Goal: Information Seeking & Learning: Learn about a topic

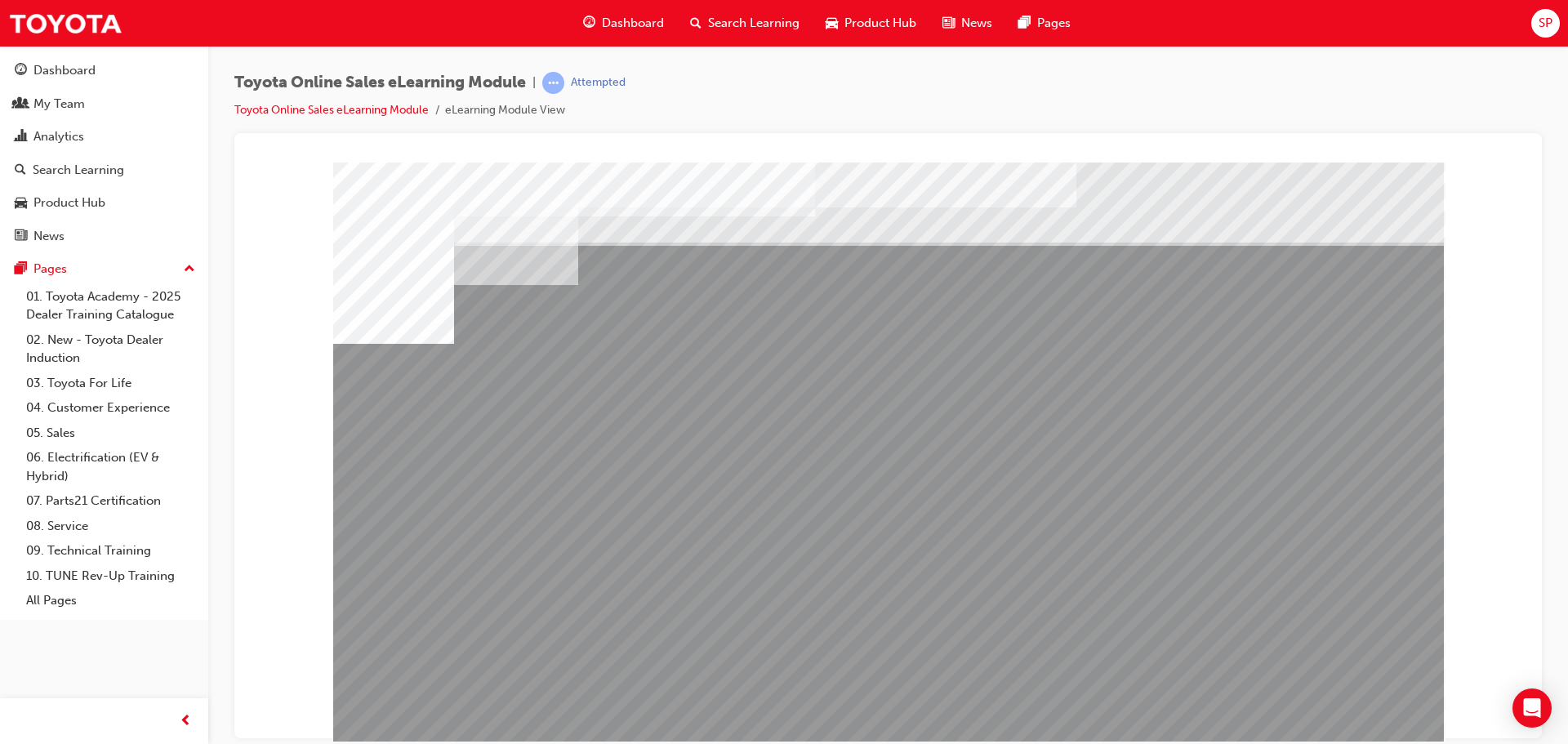
drag, startPoint x: 1107, startPoint y: 575, endPoint x: 1169, endPoint y: 571, distance: 62.1
drag, startPoint x: 1178, startPoint y: 571, endPoint x: 1240, endPoint y: 571, distance: 62.0
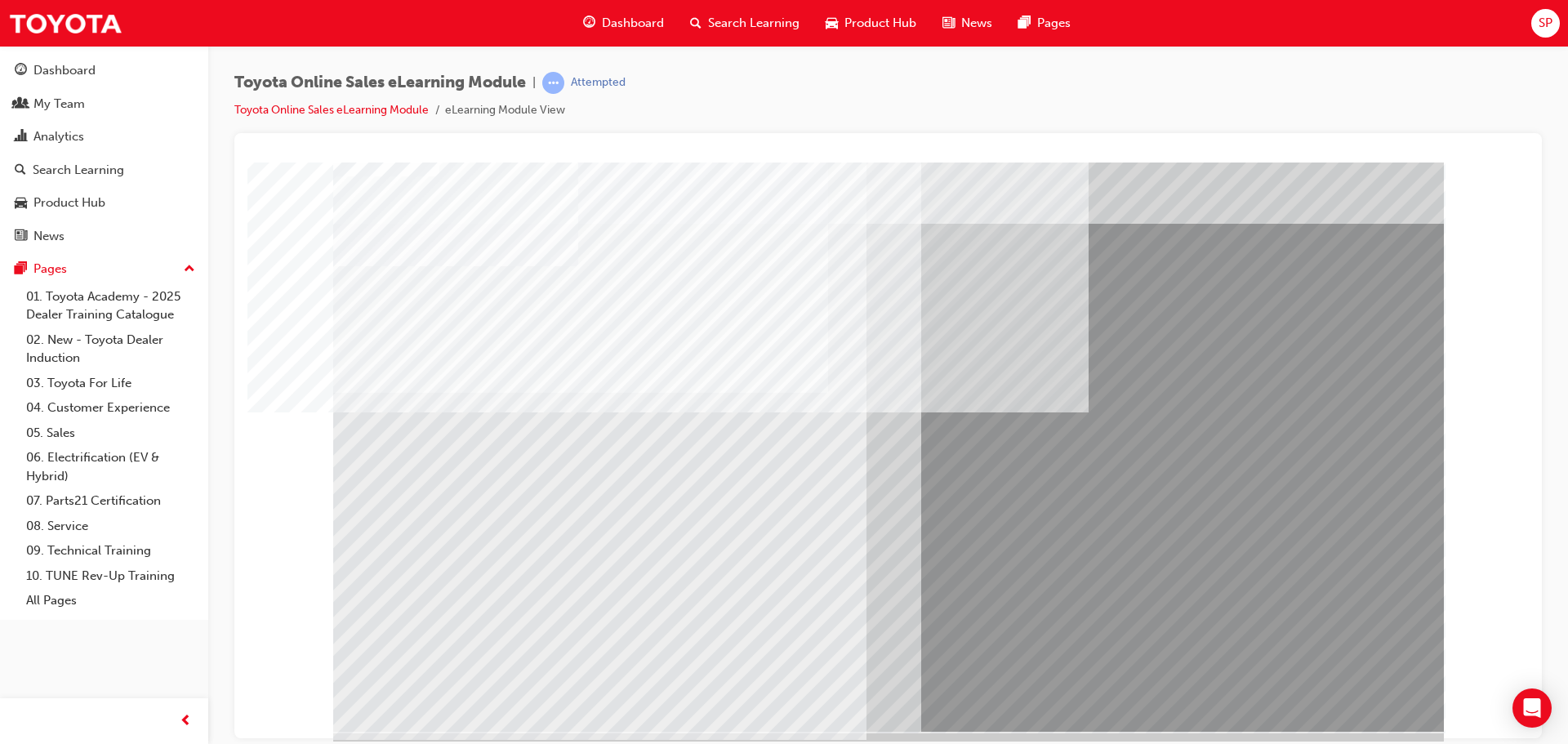
scroll to position [34, 0]
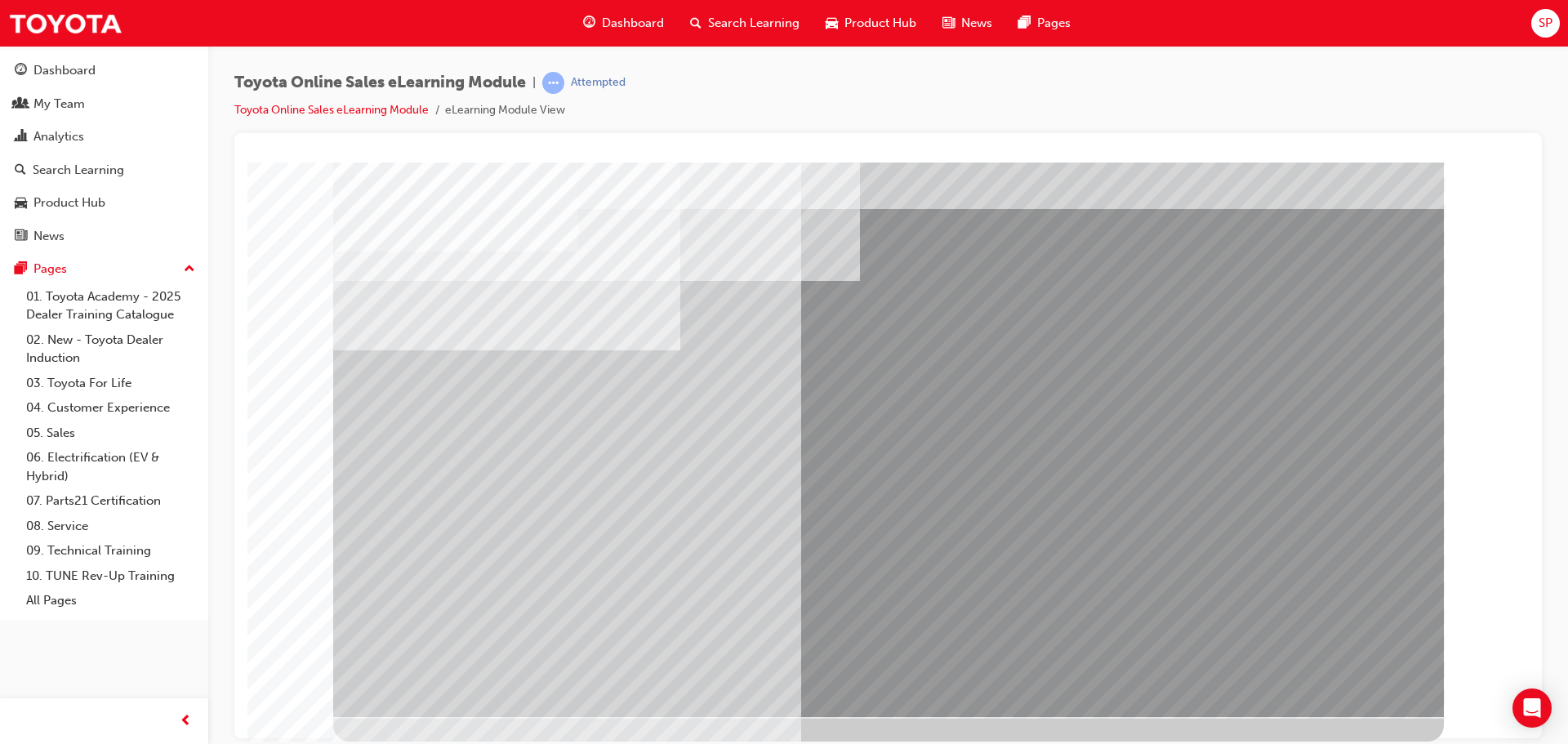
scroll to position [0, 0]
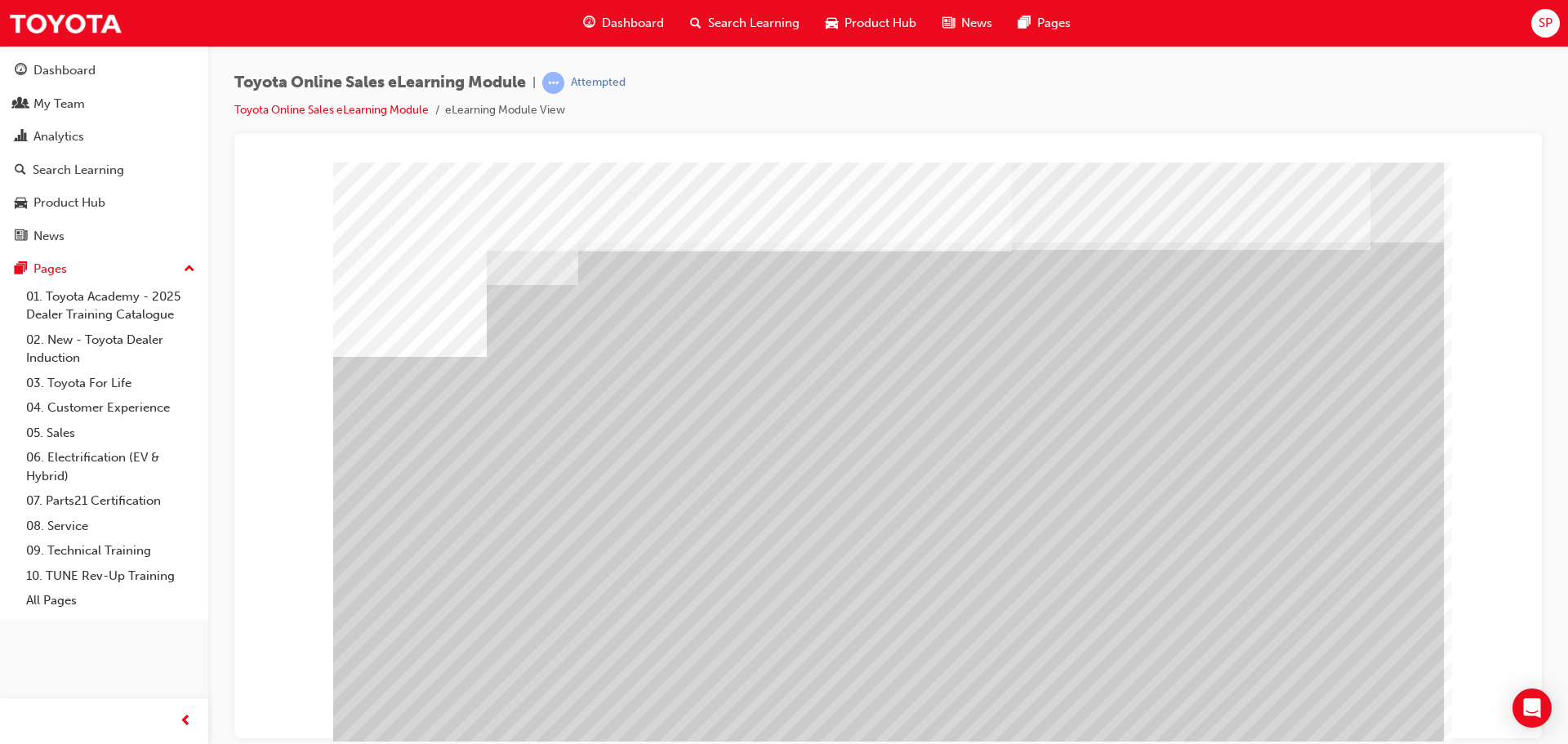
scroll to position [34, 0]
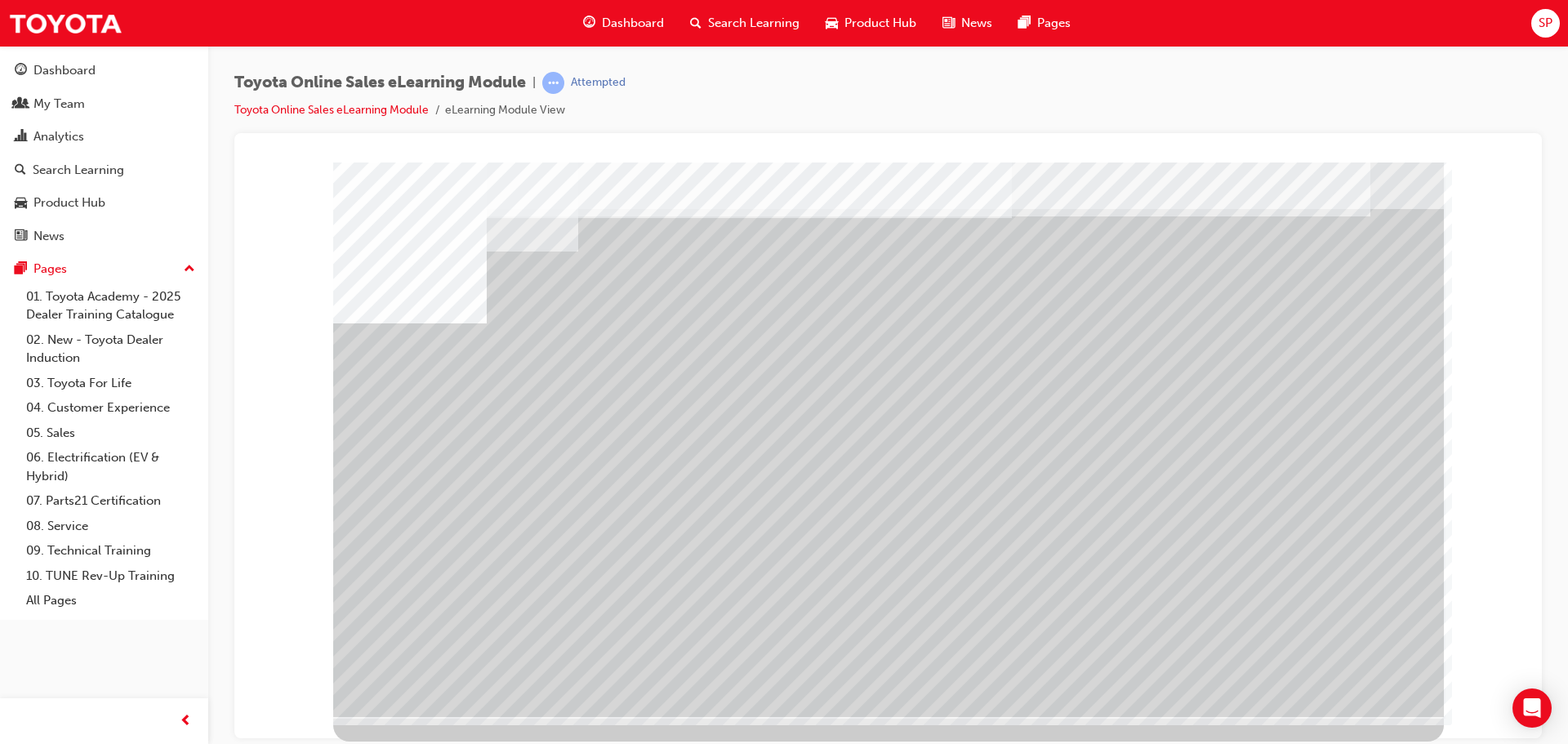
drag, startPoint x: 777, startPoint y: 555, endPoint x: 809, endPoint y: 555, distance: 32.0
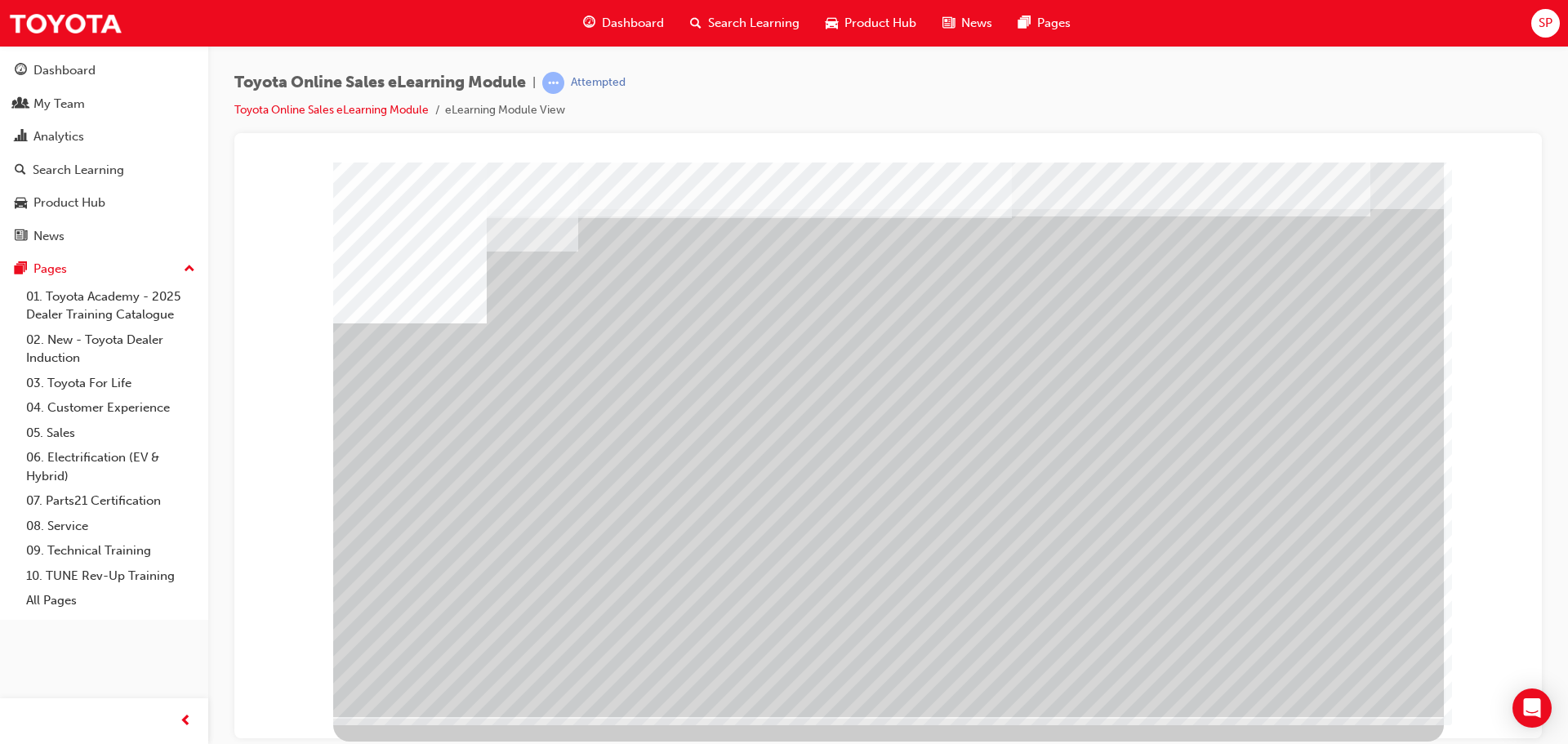
drag, startPoint x: 992, startPoint y: 550, endPoint x: 888, endPoint y: 553, distance: 104.0
drag, startPoint x: 807, startPoint y: 551, endPoint x: 1058, endPoint y: 553, distance: 251.0
drag, startPoint x: 1136, startPoint y: 551, endPoint x: 1168, endPoint y: 551, distance: 32.0
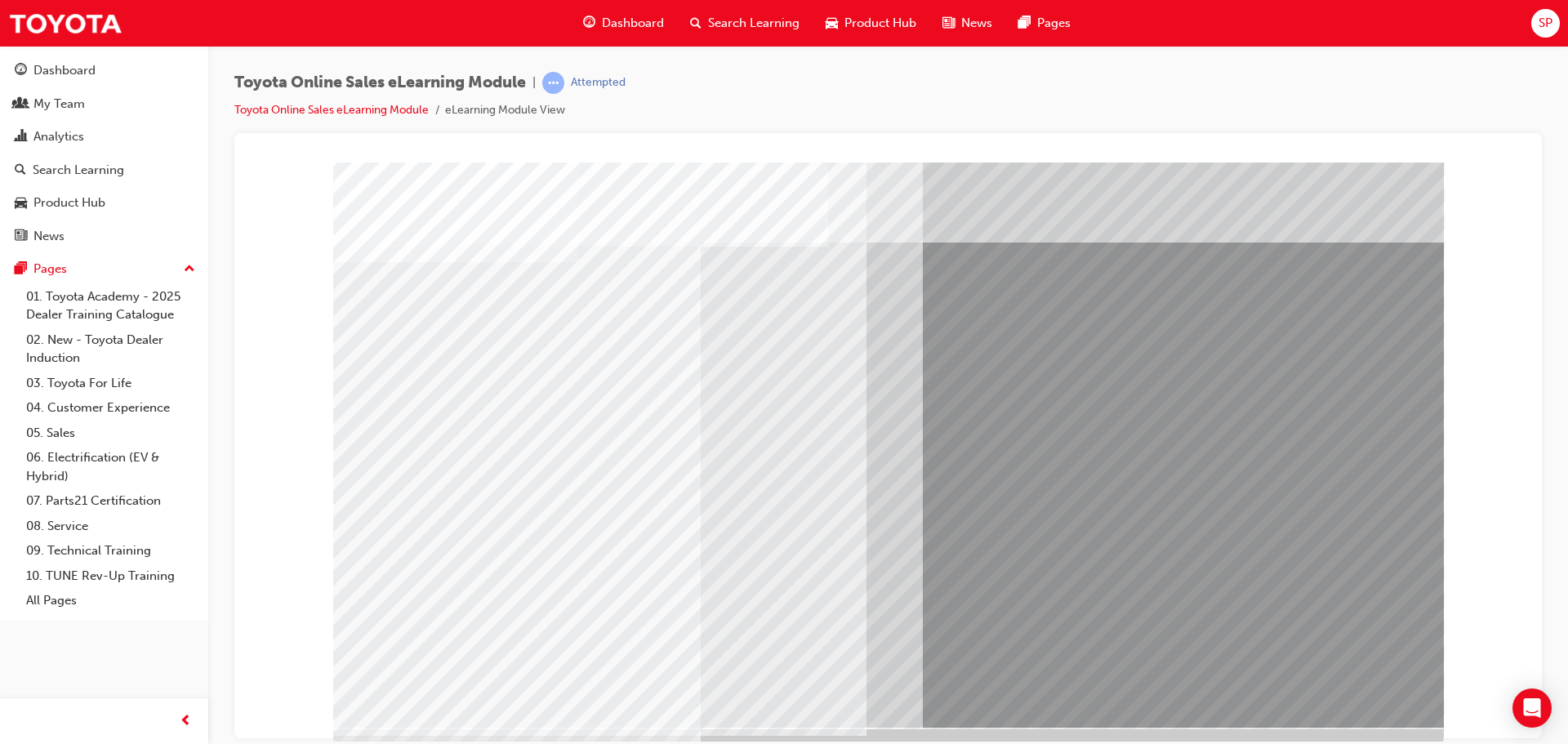
scroll to position [34, 0]
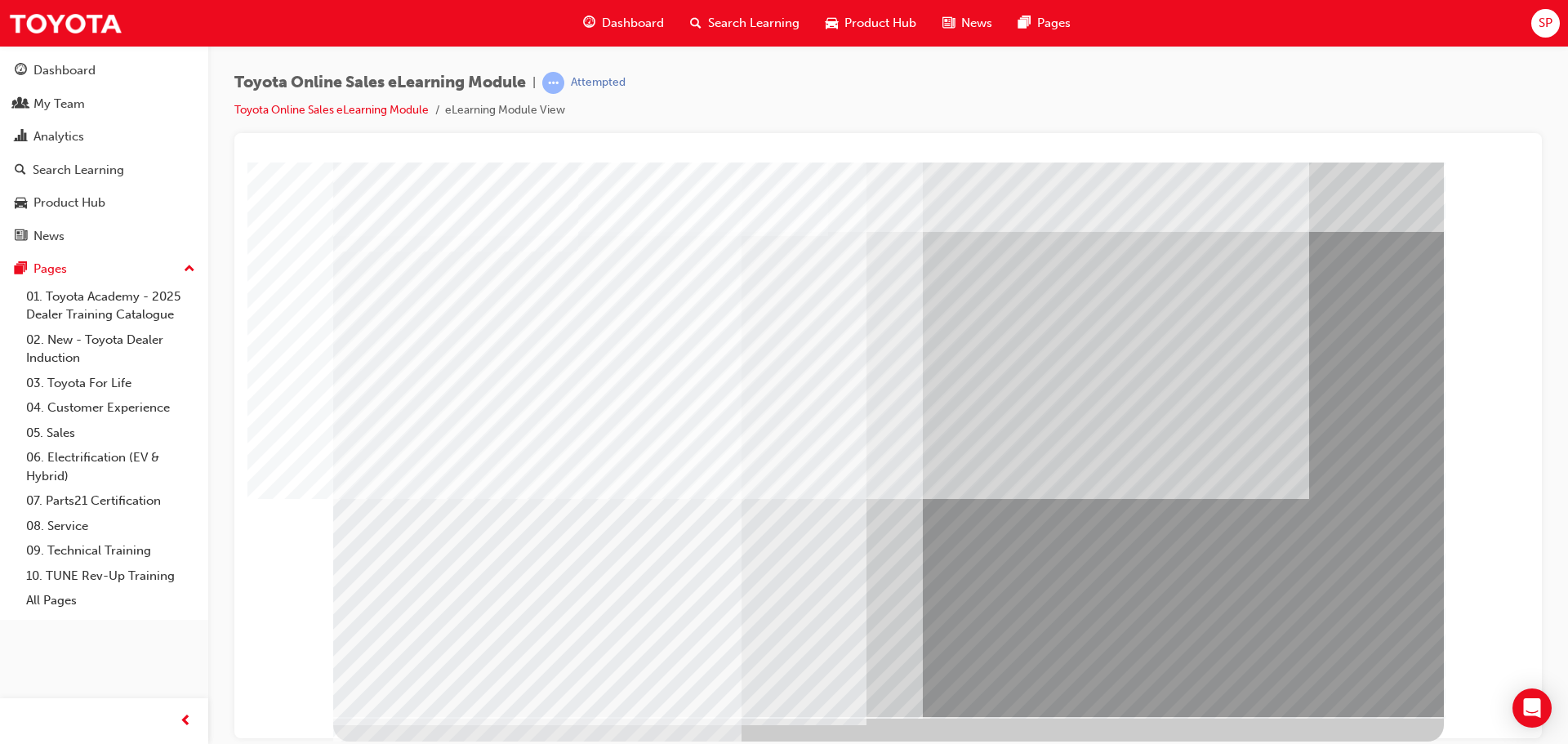
scroll to position [0, 0]
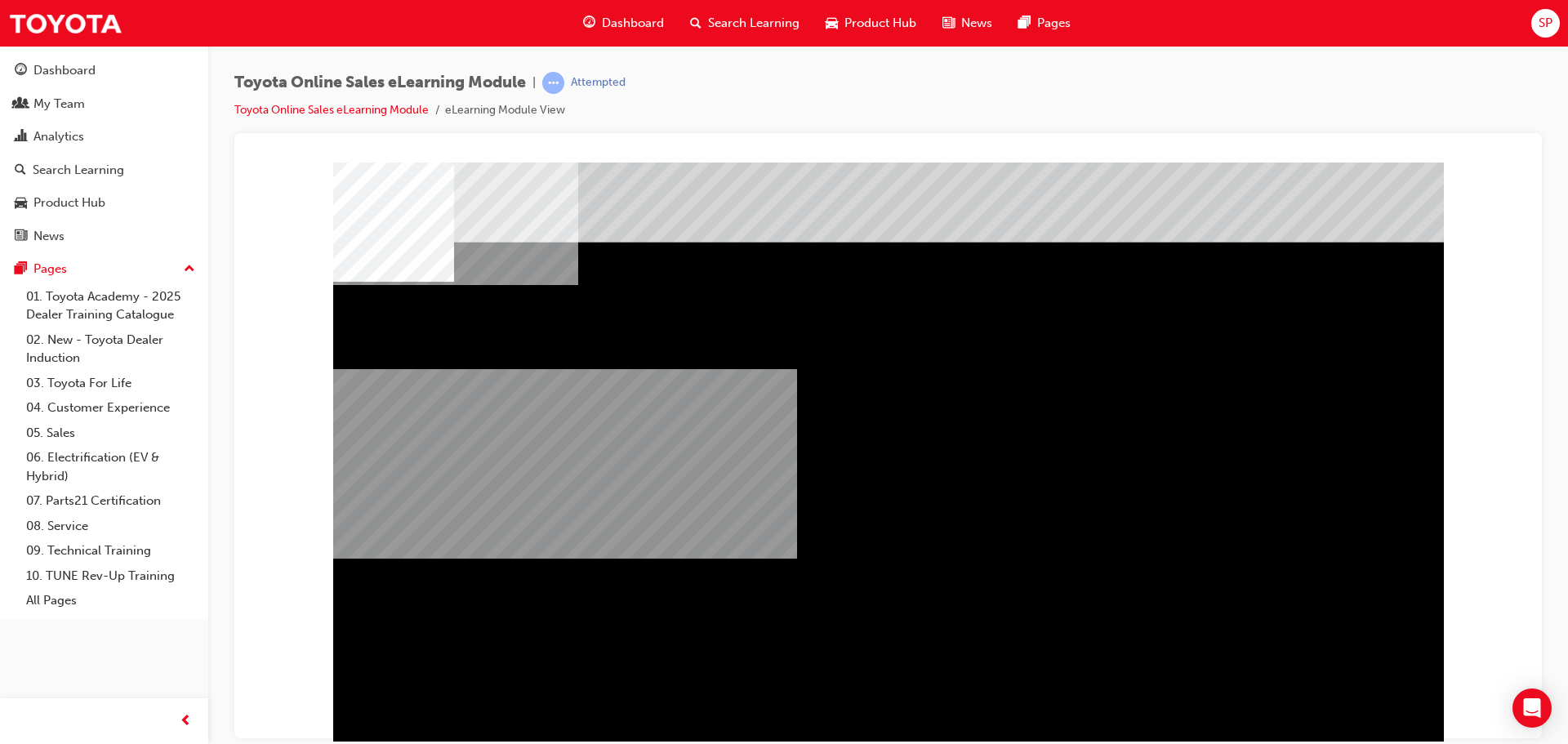
drag, startPoint x: 763, startPoint y: 568, endPoint x: 1179, endPoint y: 613, distance: 418.4
click at [1305, 615] on div "multistate" at bounding box center [888, 456] width 1110 height 588
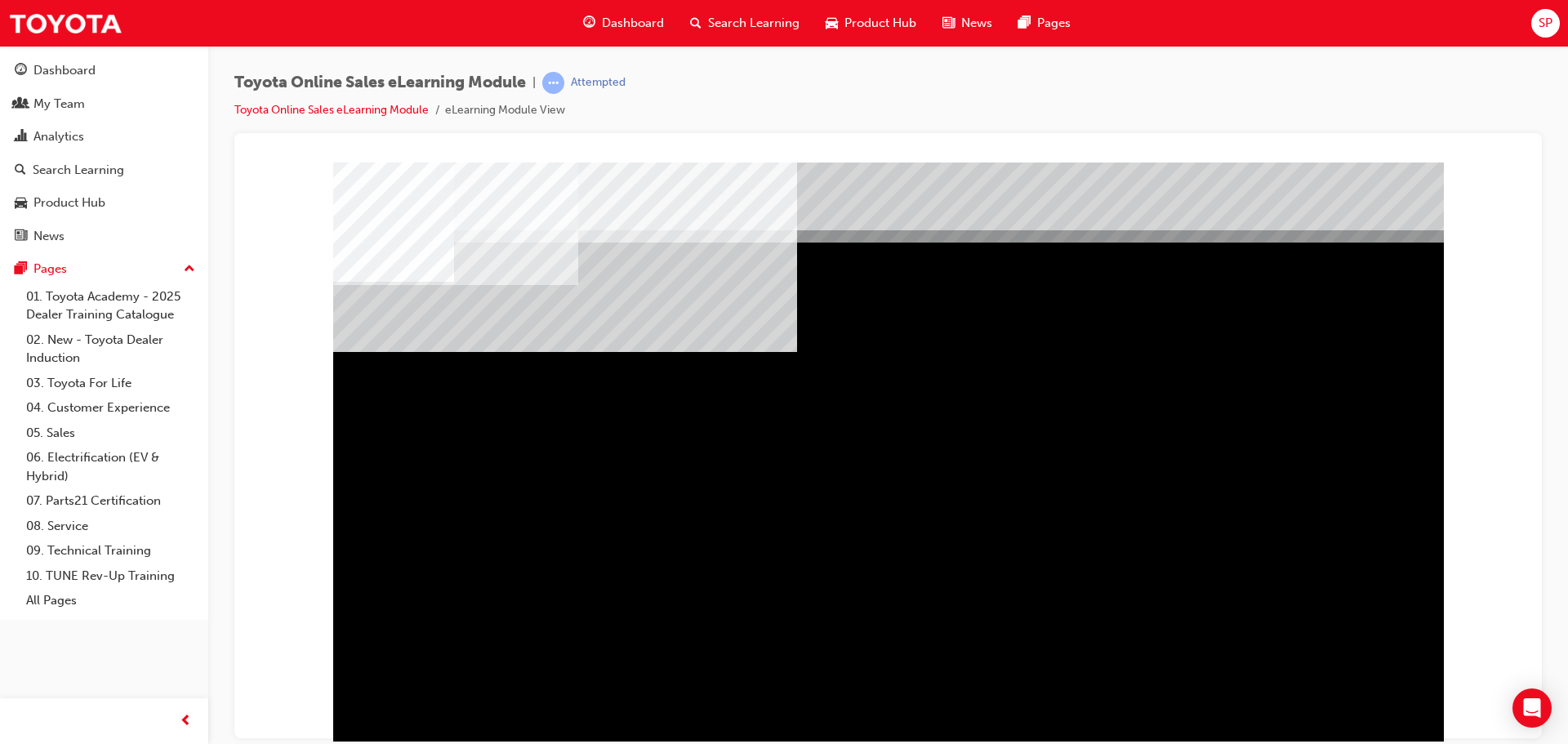
drag, startPoint x: 695, startPoint y: 553, endPoint x: 739, endPoint y: 521, distance: 54.4
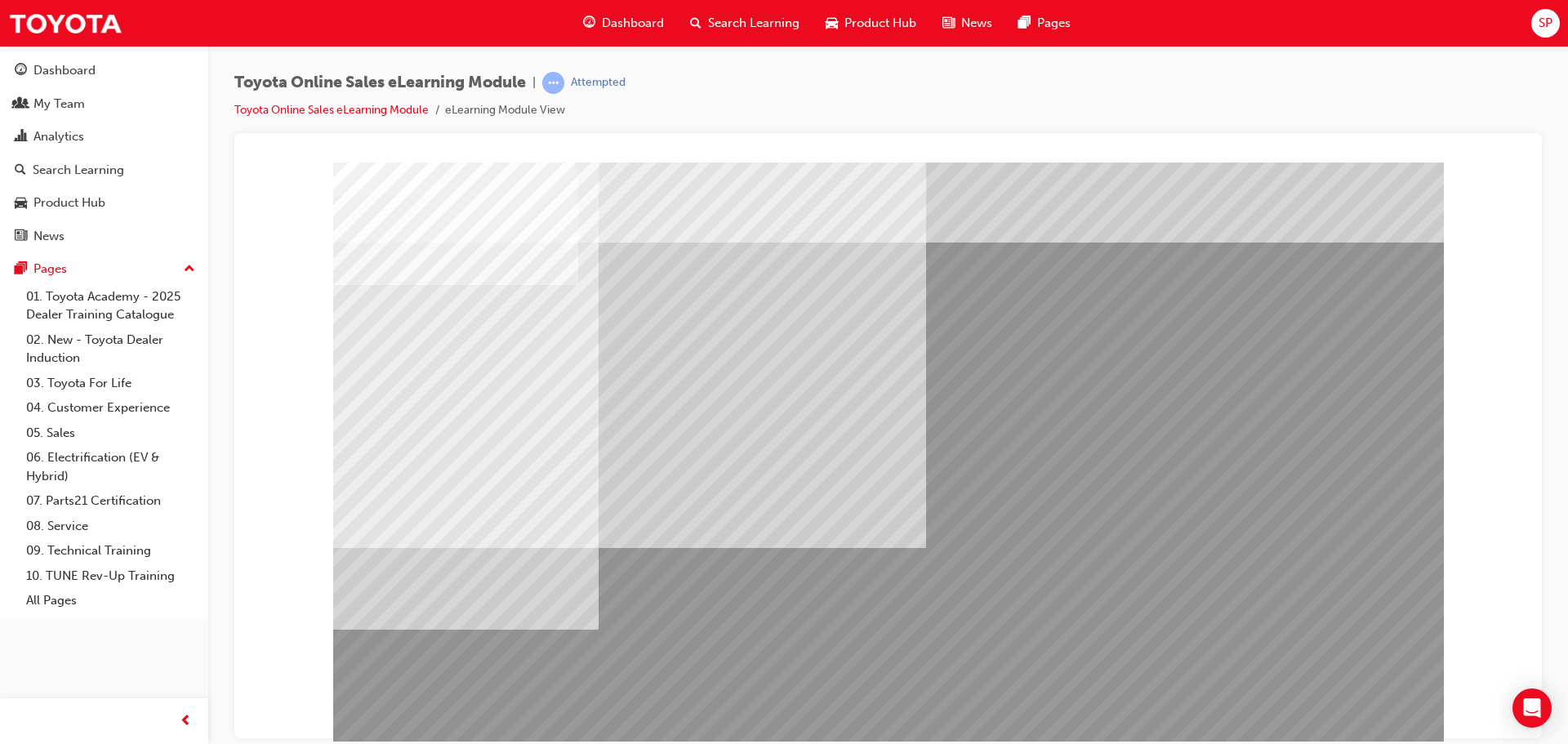
scroll to position [34, 0]
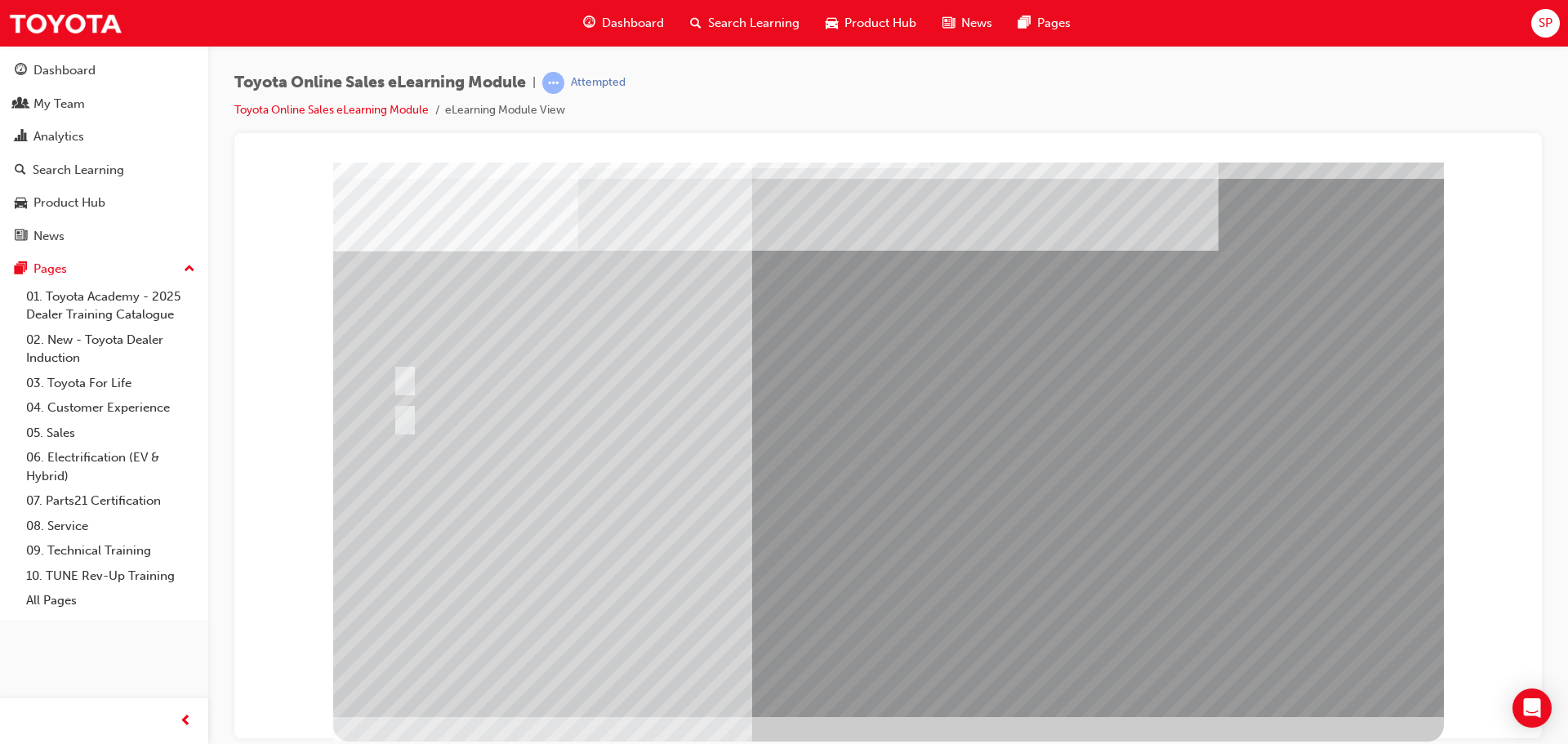
scroll to position [0, 0]
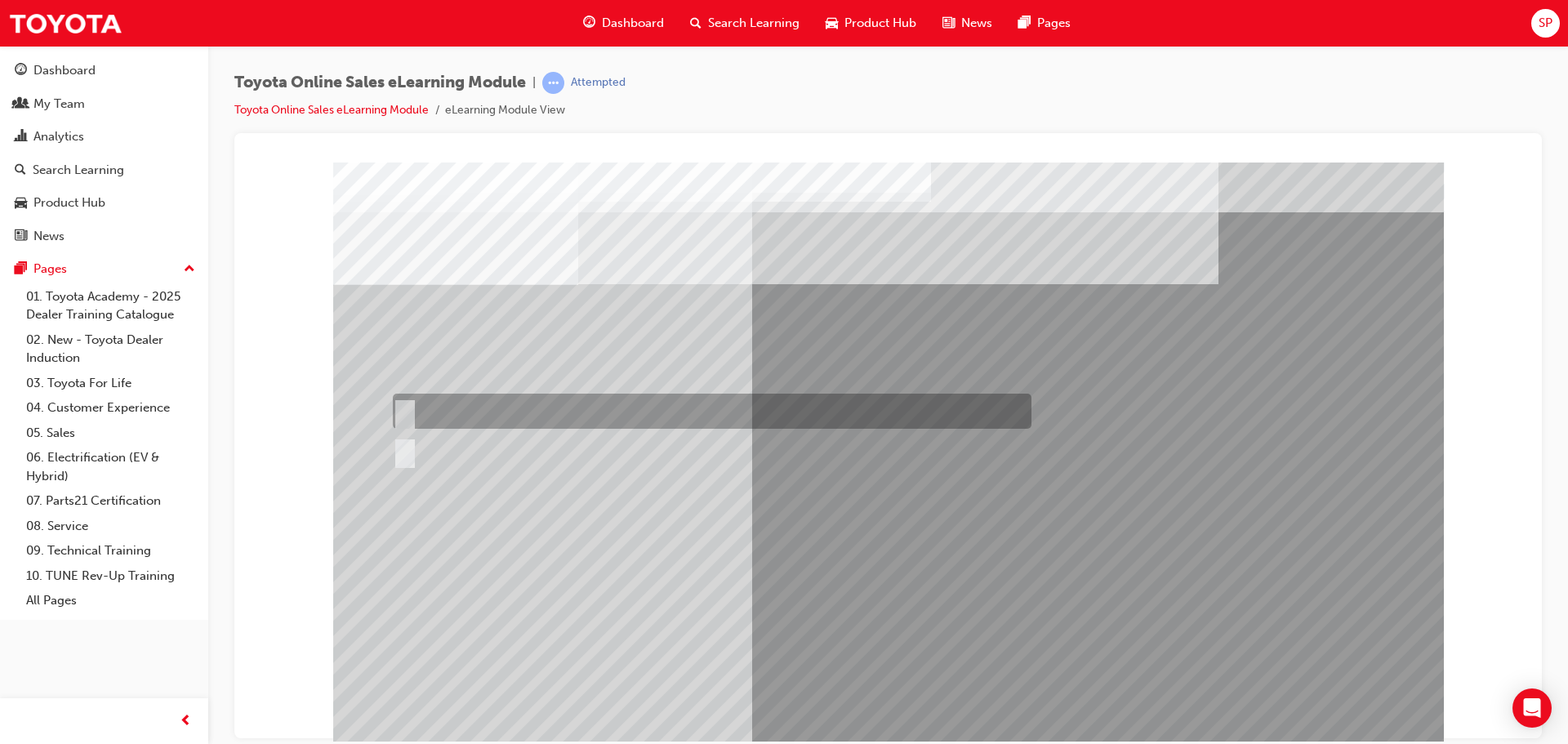
click at [406, 412] on input "True" at bounding box center [402, 412] width 18 height 18
radio input "true"
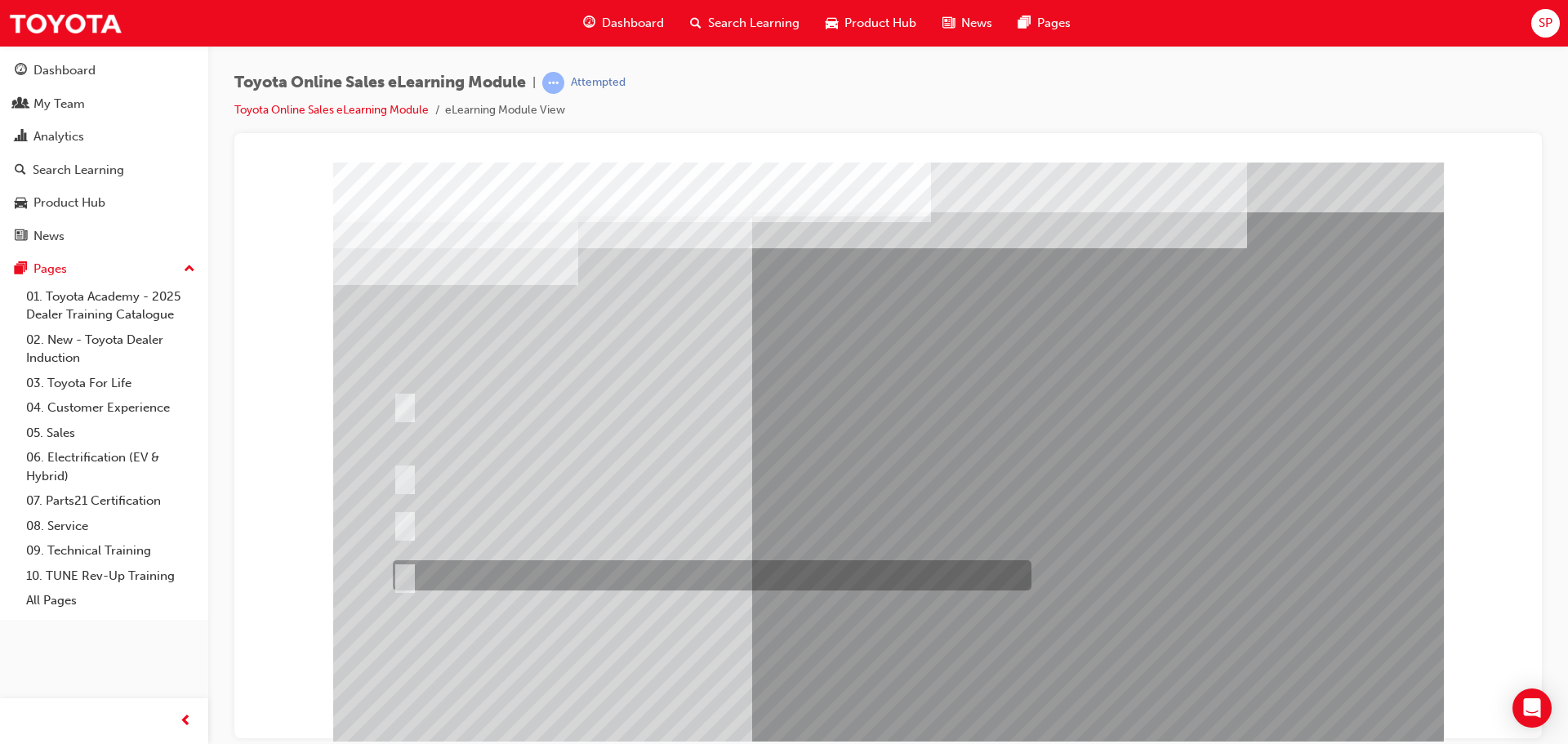
click at [405, 576] on input "It must be TMCA approved Dealer name." at bounding box center [402, 576] width 18 height 18
radio input "true"
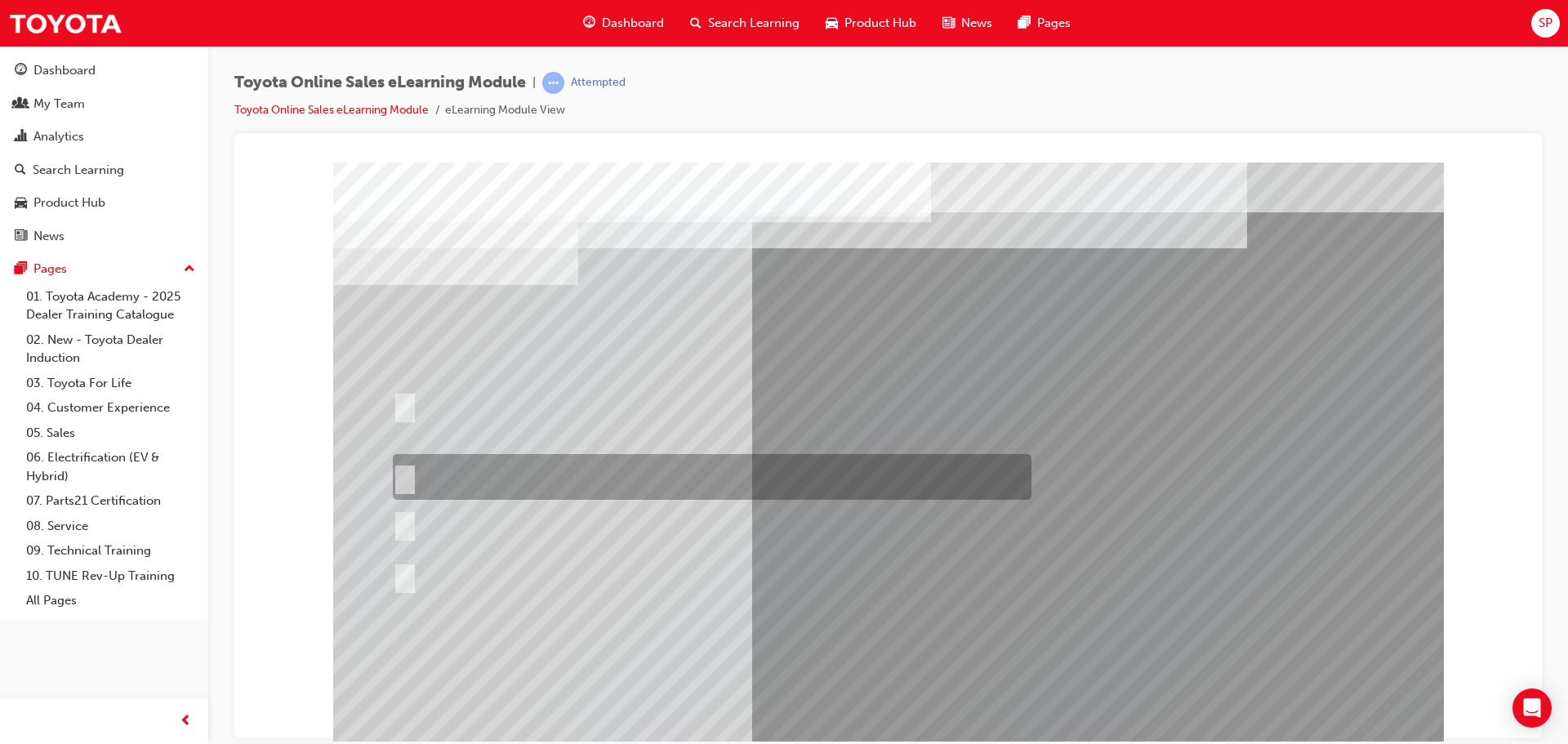
click at [406, 475] on input "It must have “Official Toyota online store” in the name." at bounding box center [402, 477] width 18 height 18
radio input "true"
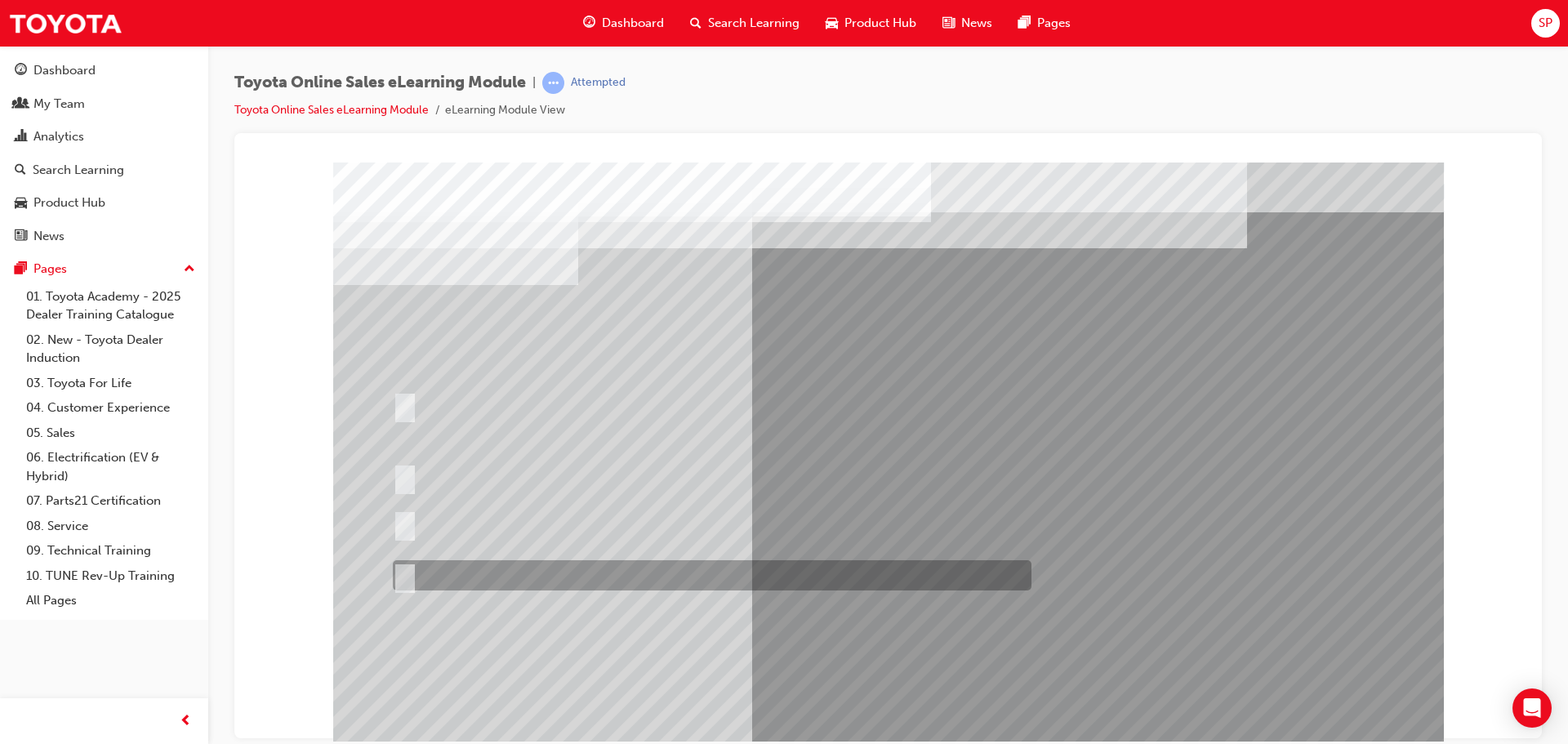
click at [405, 576] on input "It must be TMCA approved Dealer name." at bounding box center [402, 576] width 18 height 18
radio input "true"
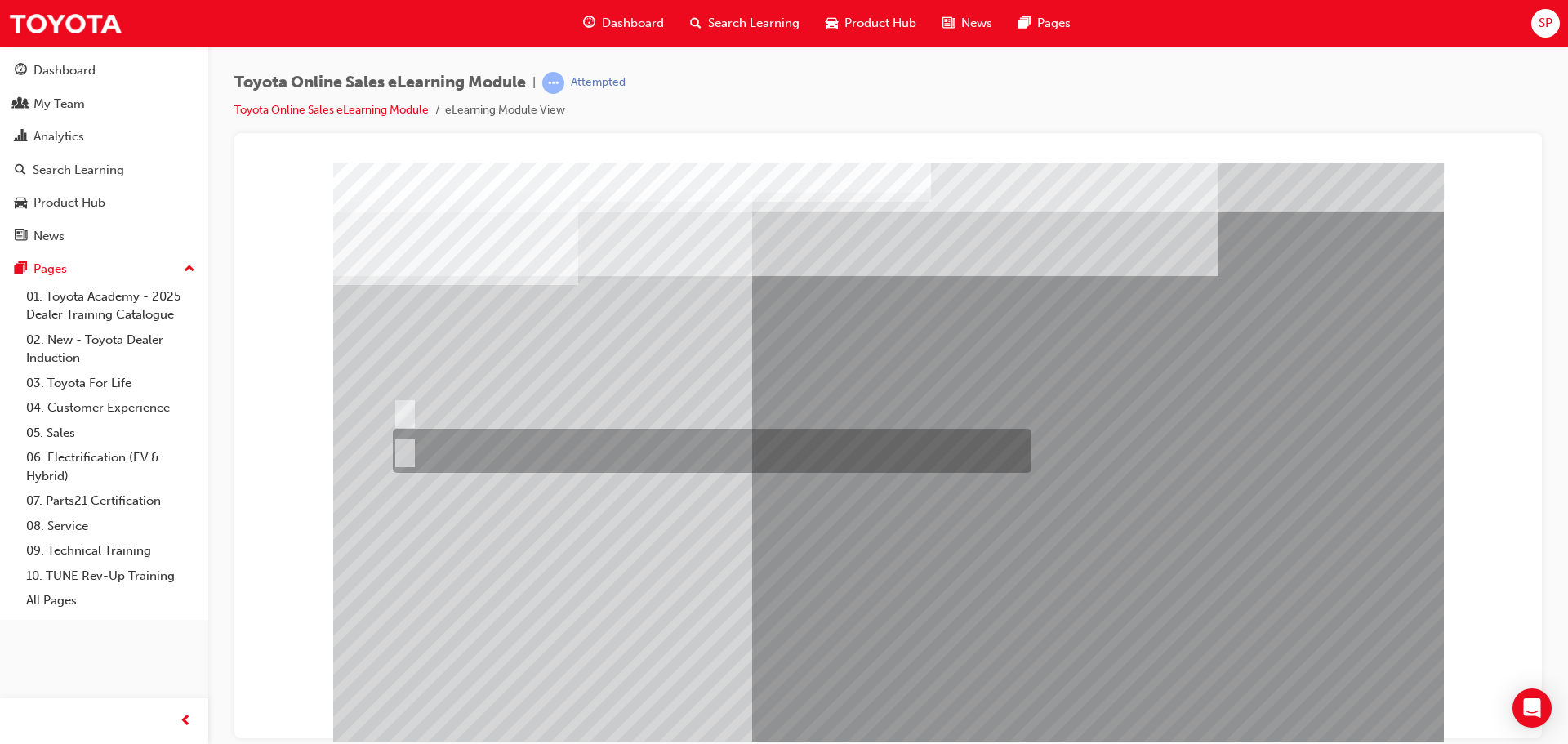
click at [410, 454] on input "No" at bounding box center [402, 451] width 18 height 18
radio input "true"
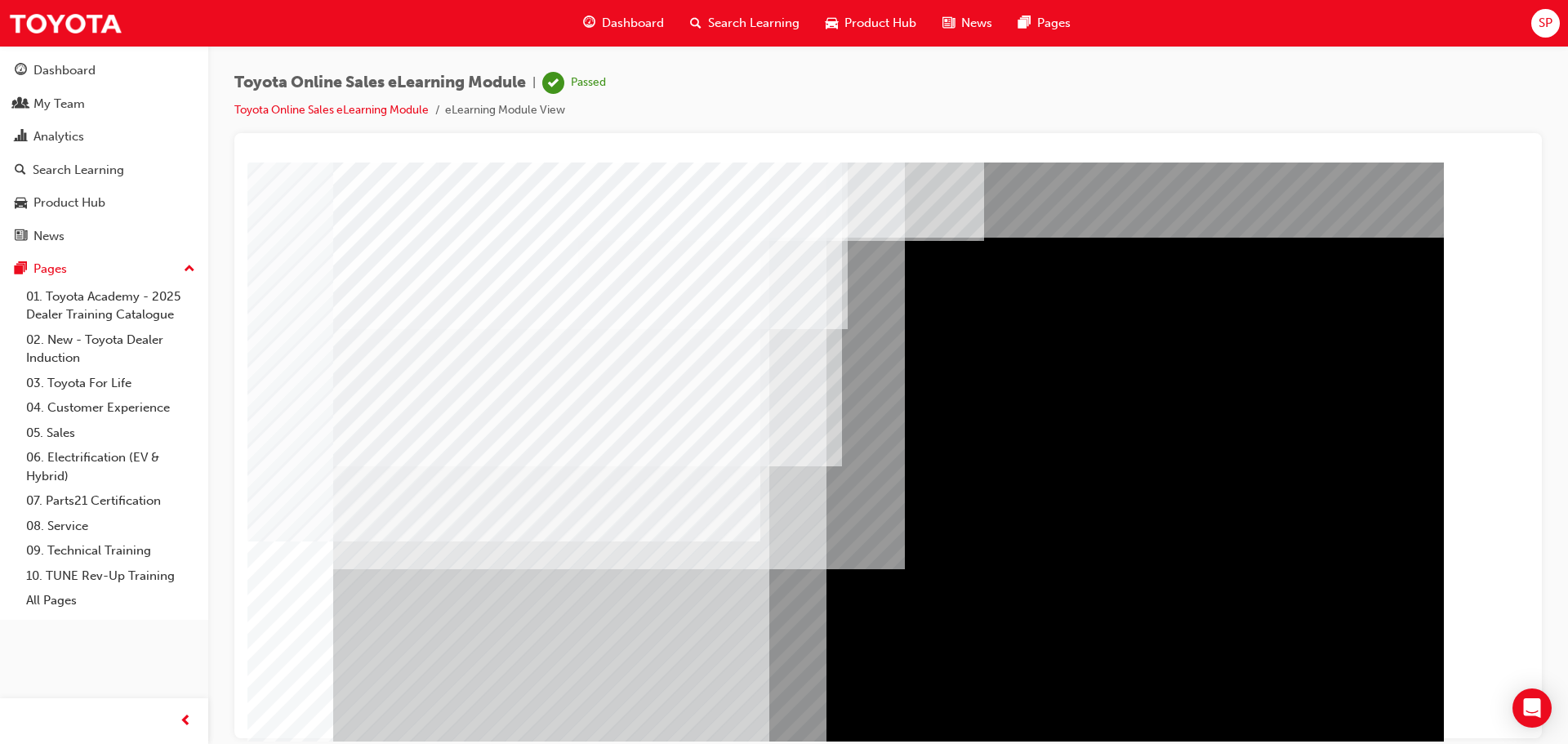
scroll to position [34, 0]
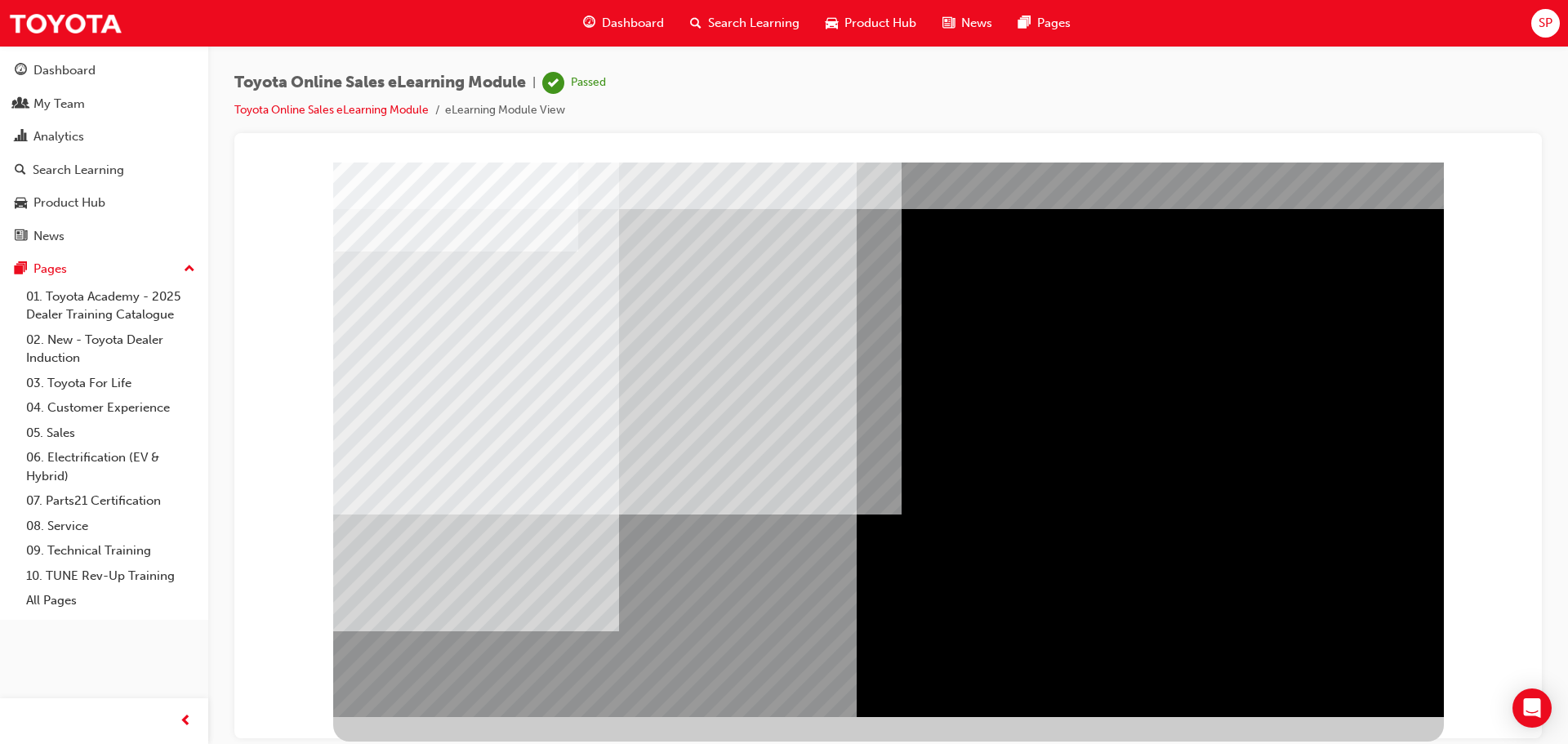
scroll to position [0, 0]
